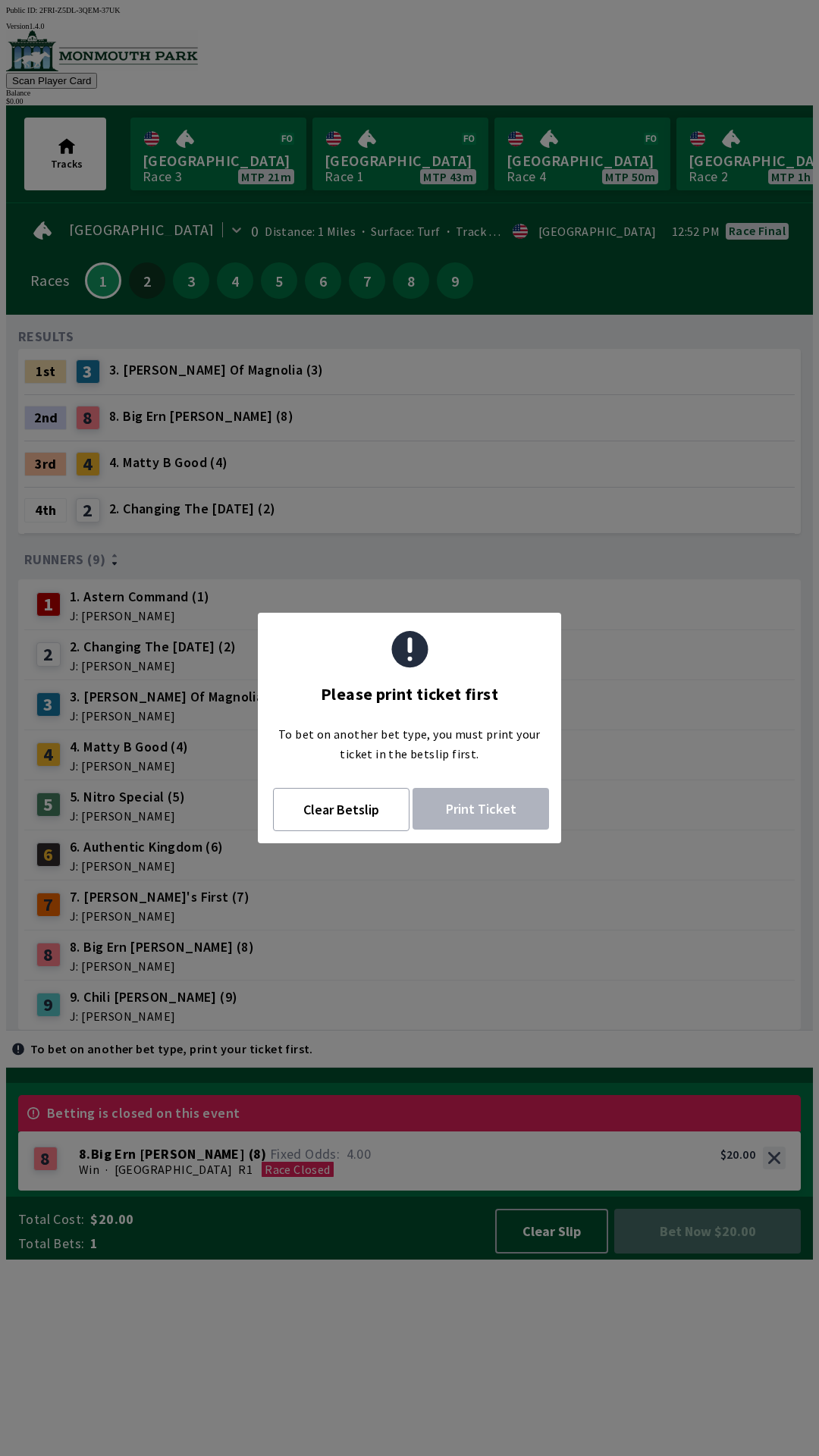
click at [71, 160] on span "Tracks" at bounding box center [67, 163] width 32 height 14
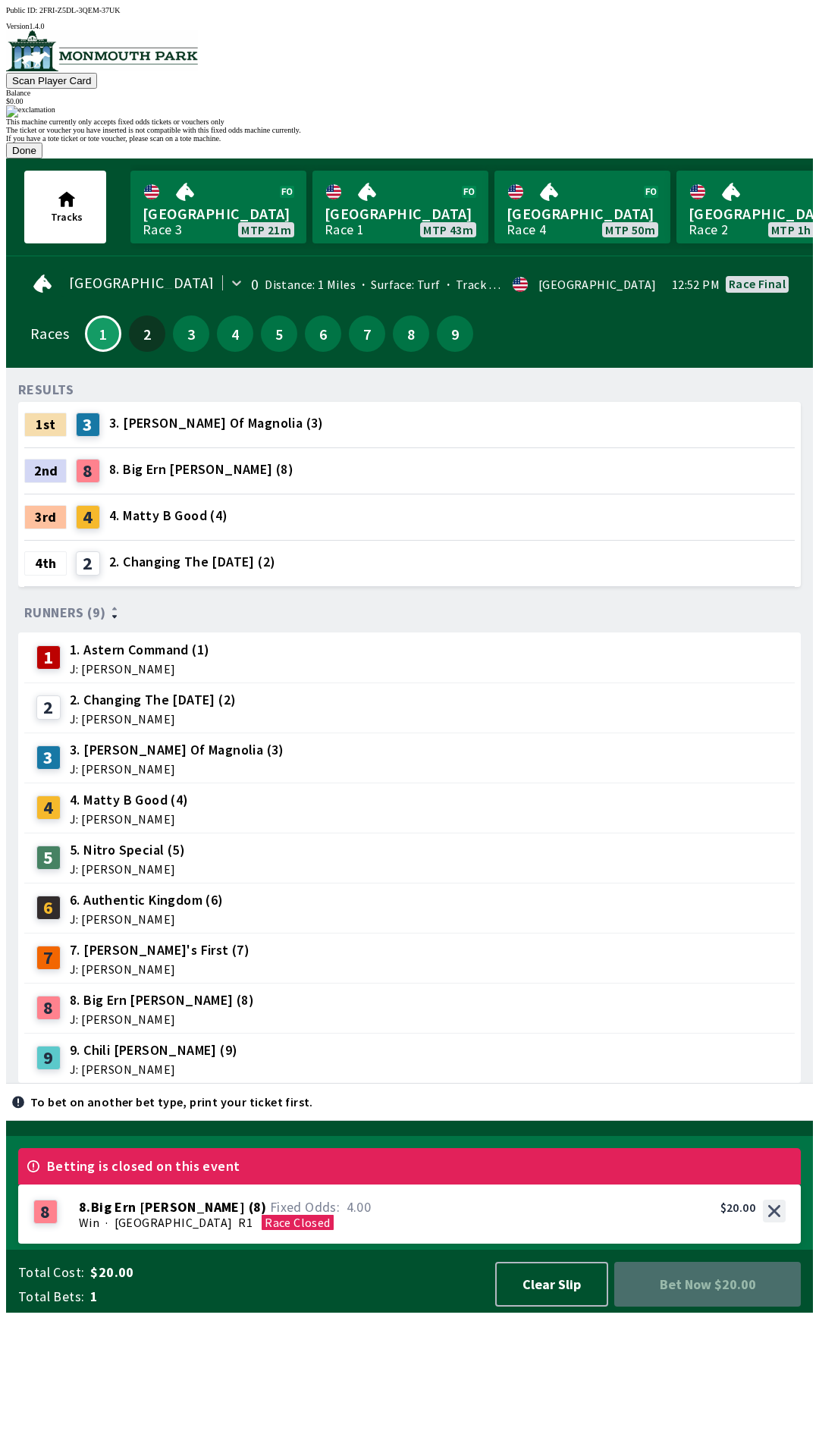
click at [43, 158] on button "Done" at bounding box center [24, 150] width 36 height 16
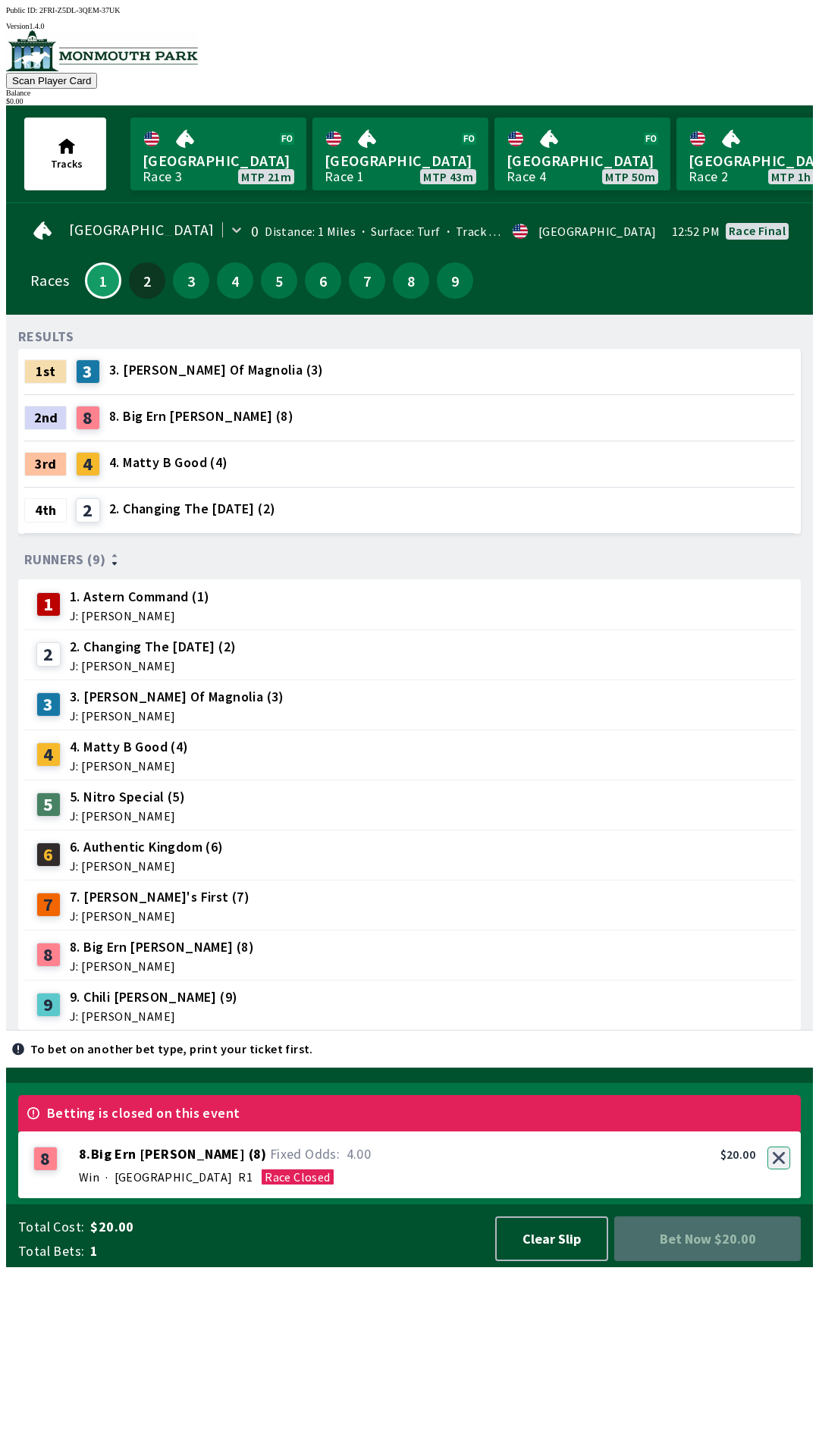
click at [786, 1198] on div "8 8 . Big Ern [PERSON_NAME] ( 8 ) Win · [GEOGRAPHIC_DATA] R1 Race Closed 8. Big…" at bounding box center [409, 1164] width 783 height 67
click at [789, 1169] on button "button" at bounding box center [779, 1158] width 23 height 23
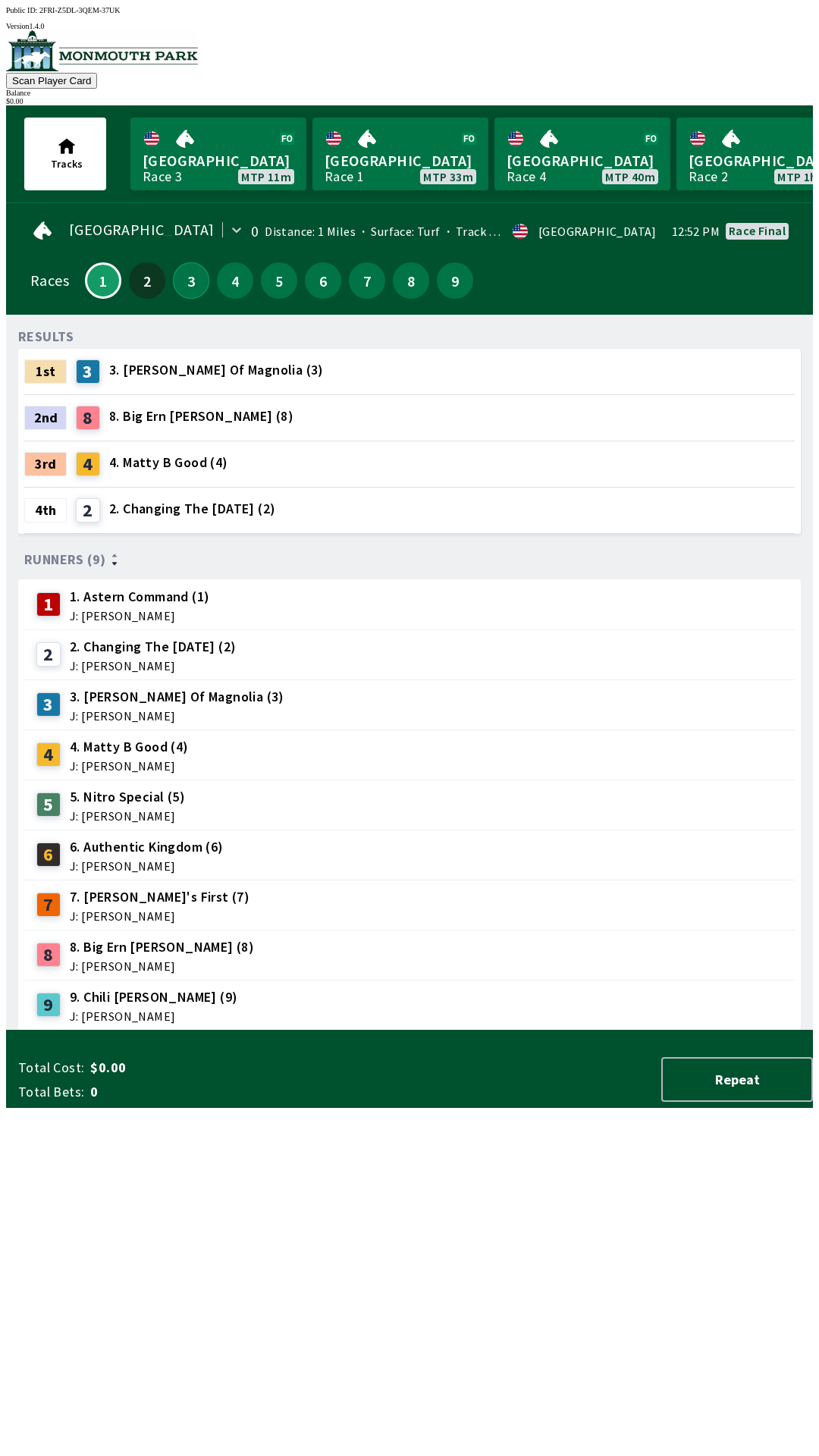
click at [173, 270] on button "3" at bounding box center [191, 280] width 36 height 36
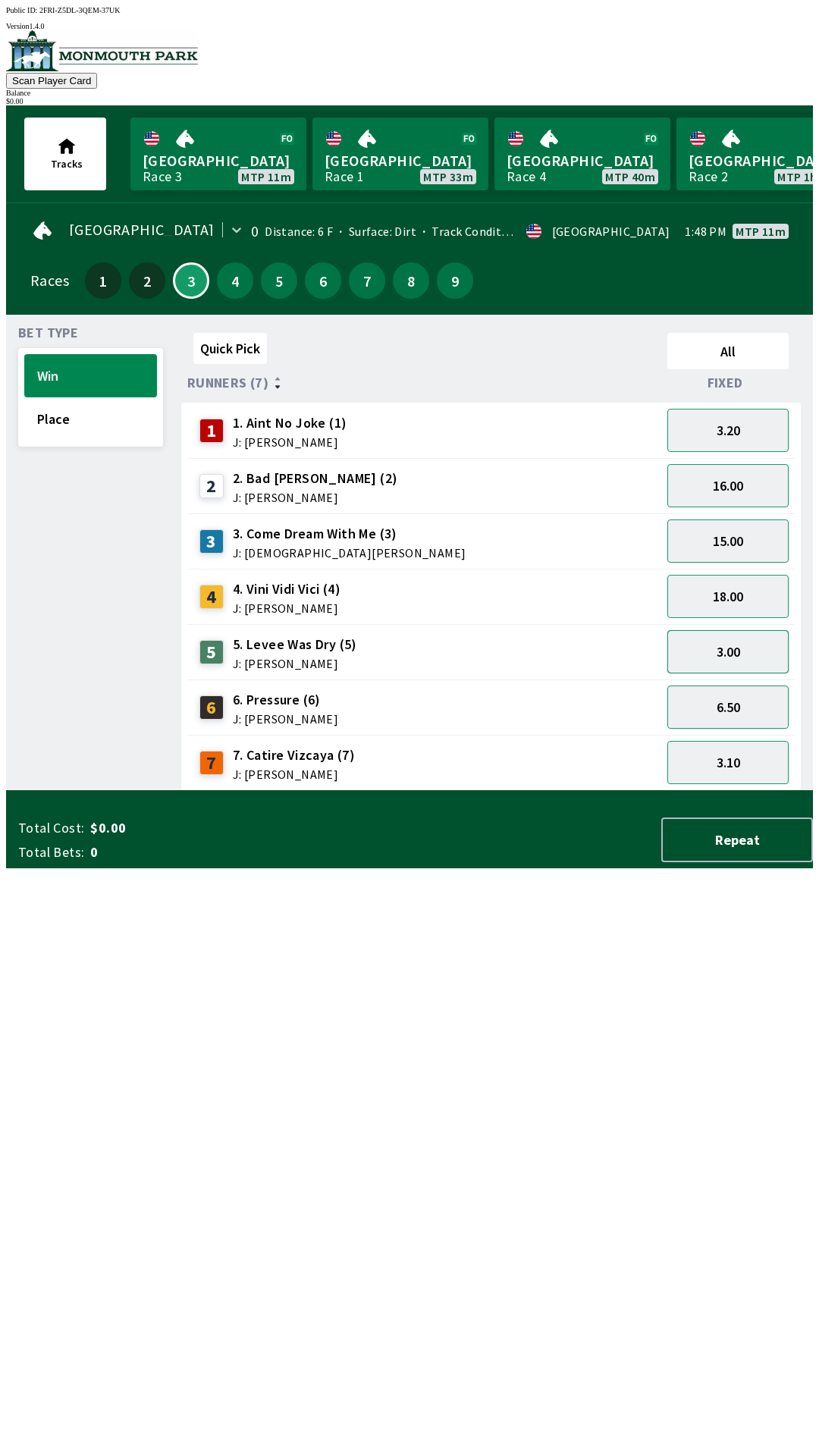
click at [755, 656] on button "3.00" at bounding box center [727, 651] width 121 height 43
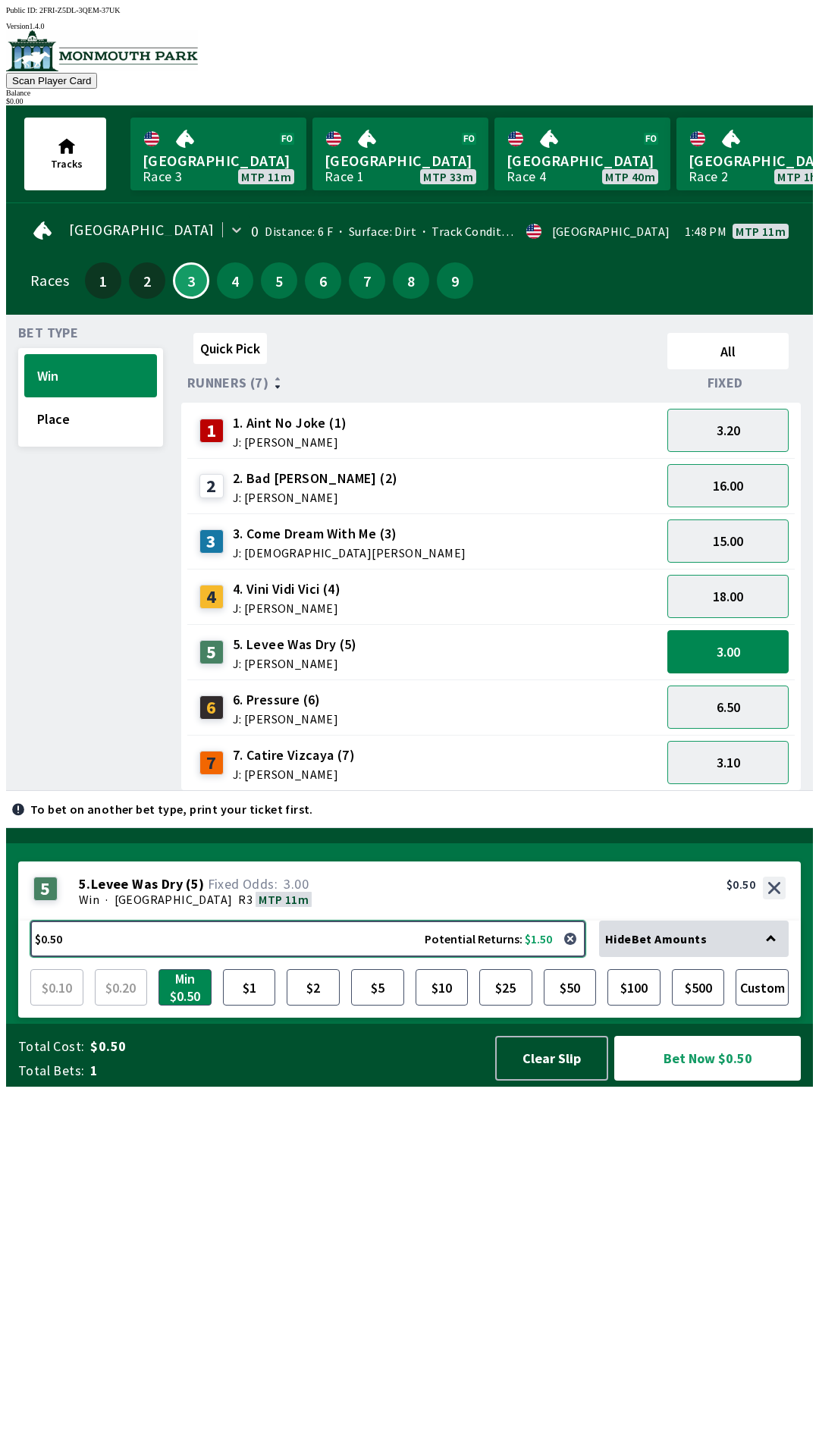
click at [452, 957] on button "$0.50 Potential Returns: $1.50" at bounding box center [308, 939] width 555 height 36
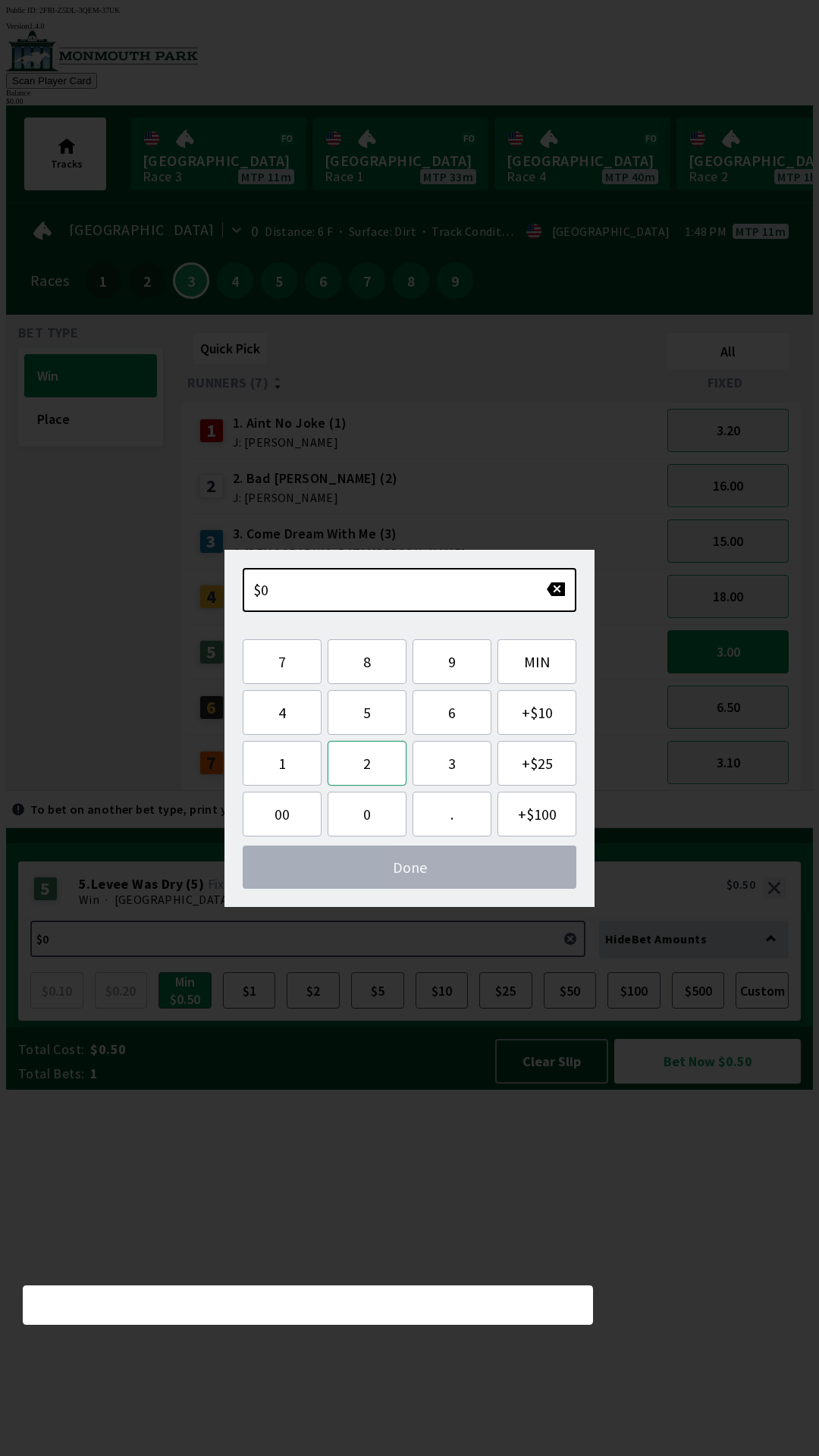
click at [376, 769] on button "2" at bounding box center [367, 763] width 79 height 45
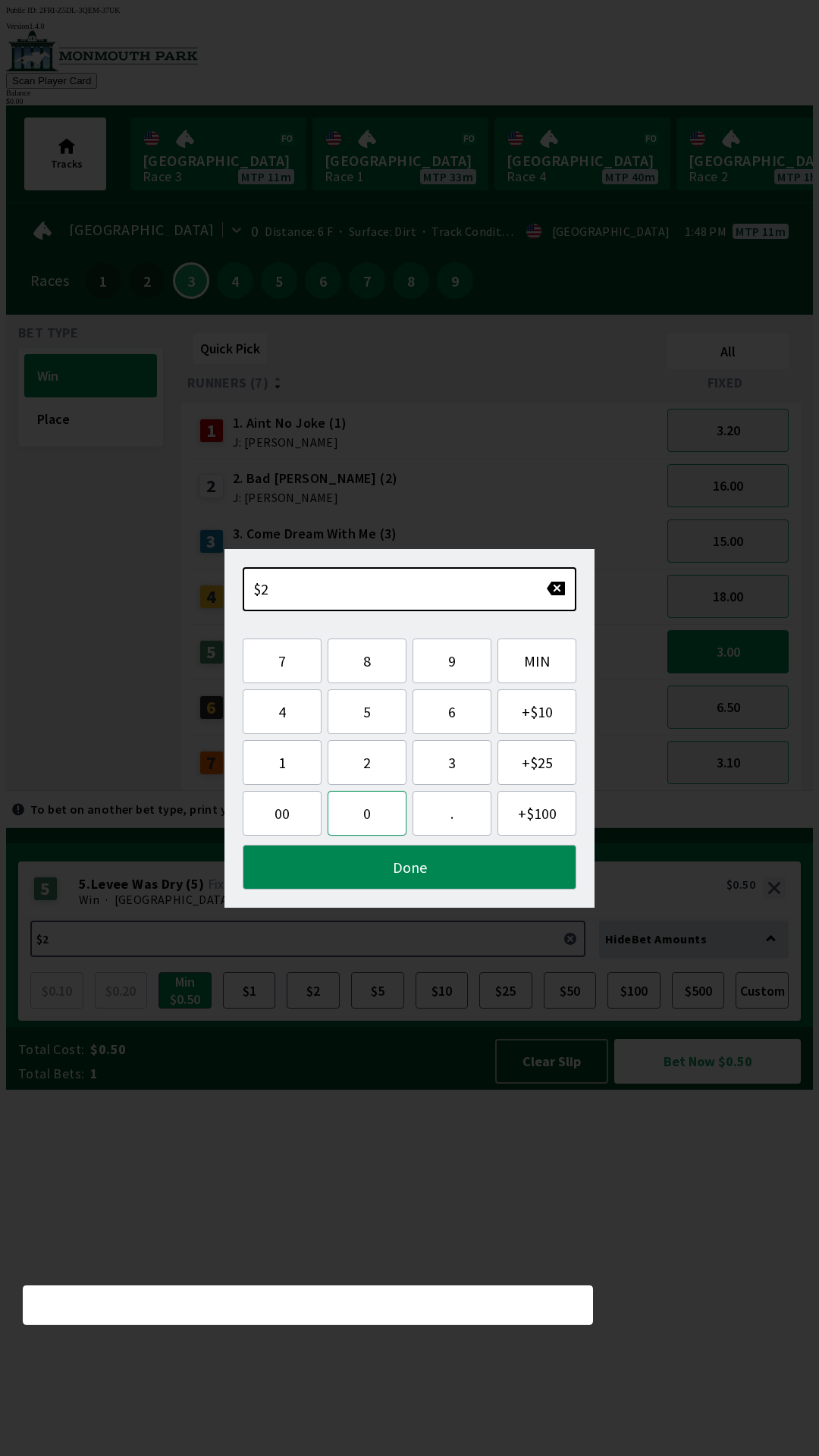
click at [355, 817] on button "0" at bounding box center [367, 813] width 79 height 45
click at [422, 867] on button "Done" at bounding box center [409, 867] width 334 height 45
